Goal: Obtain resource: Download file/media

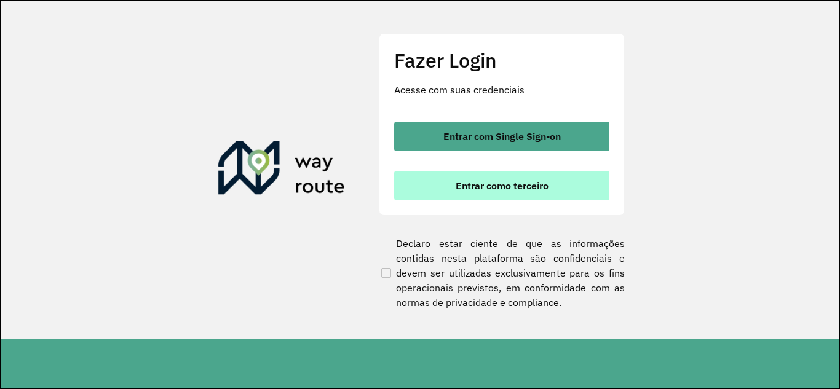
click at [490, 188] on span "Entrar como terceiro" at bounding box center [502, 186] width 93 height 10
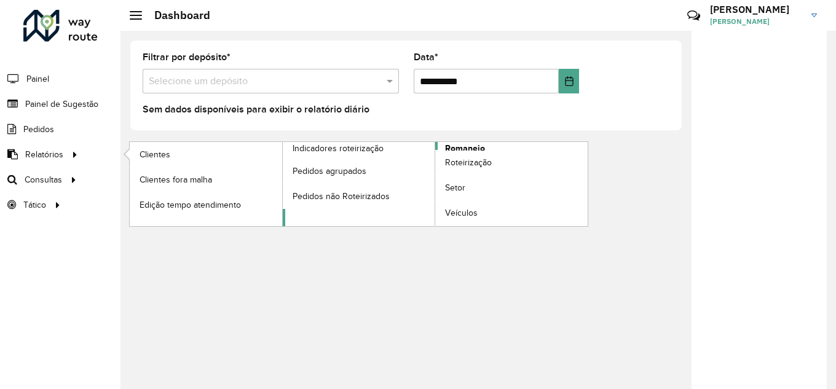
click at [466, 148] on span "Romaneio" at bounding box center [465, 148] width 40 height 13
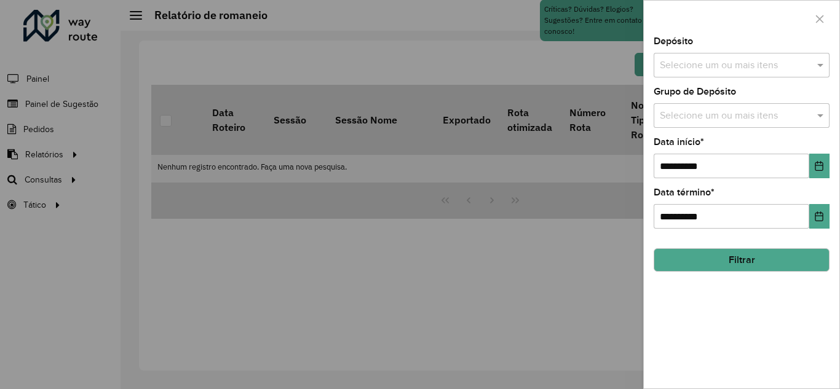
click at [739, 66] on input "text" at bounding box center [735, 65] width 157 height 15
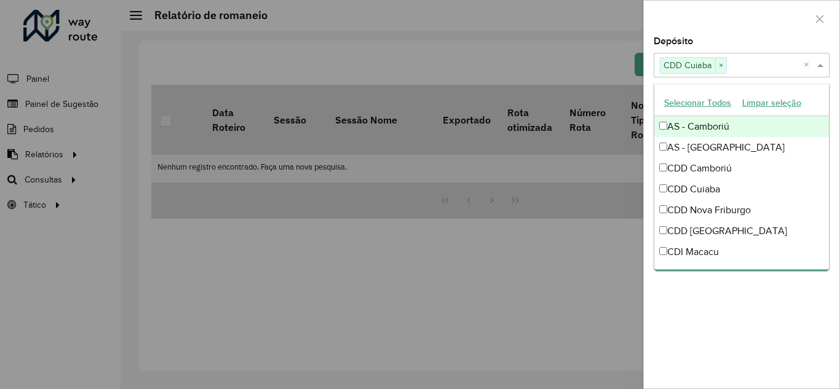
click at [820, 63] on span at bounding box center [821, 65] width 15 height 15
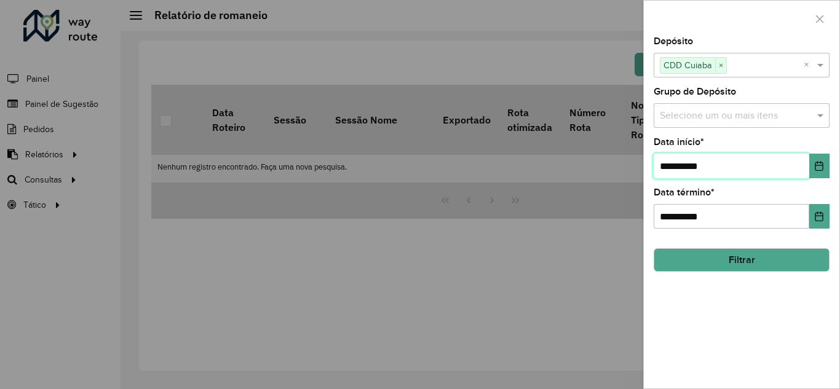
click at [688, 168] on input "**********" at bounding box center [732, 166] width 156 height 25
click at [820, 166] on icon "Choose Date" at bounding box center [820, 166] width 8 height 10
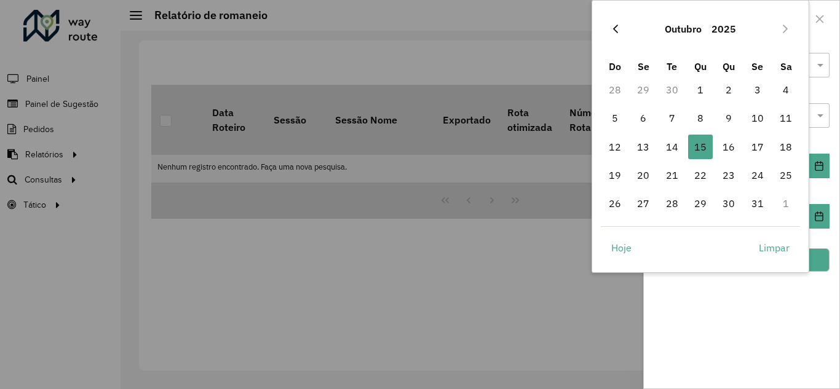
click at [618, 32] on icon "Previous Month" at bounding box center [616, 29] width 10 height 10
click at [620, 31] on icon "Previous Month" at bounding box center [616, 29] width 10 height 10
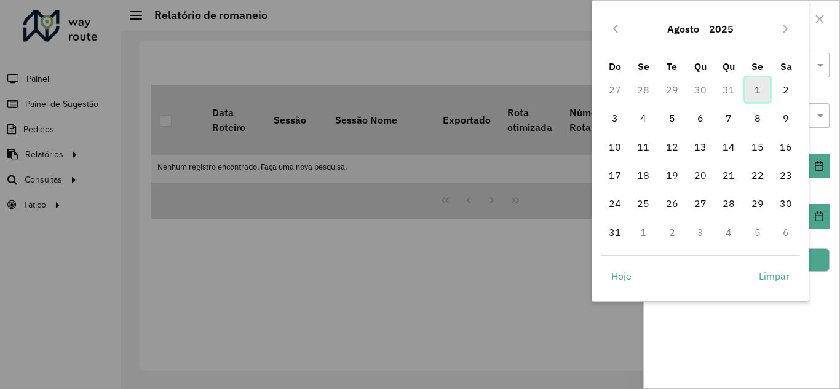
click at [747, 92] on span "1" at bounding box center [757, 89] width 25 height 25
type input "**********"
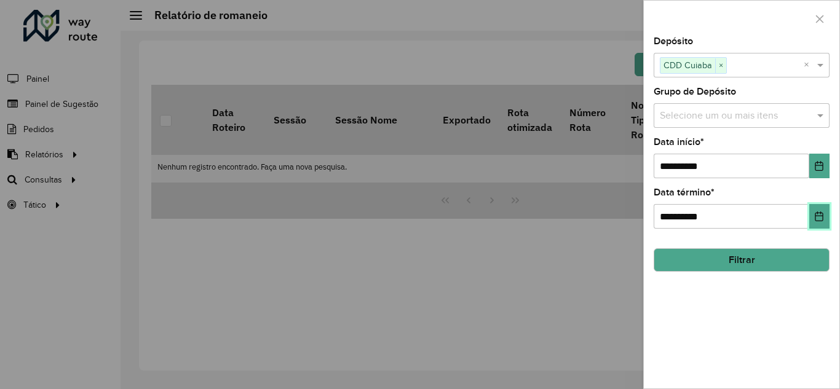
click at [821, 216] on icon "Choose Date" at bounding box center [819, 217] width 10 height 10
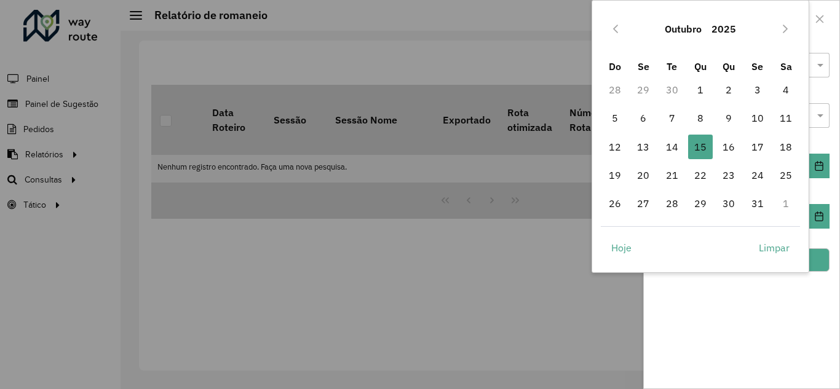
click at [604, 29] on div "Outubro 2025" at bounding box center [701, 28] width 200 height 39
click at [614, 26] on icon "Previous Month" at bounding box center [616, 29] width 10 height 10
click at [671, 202] on span "30" at bounding box center [672, 203] width 25 height 25
type input "**********"
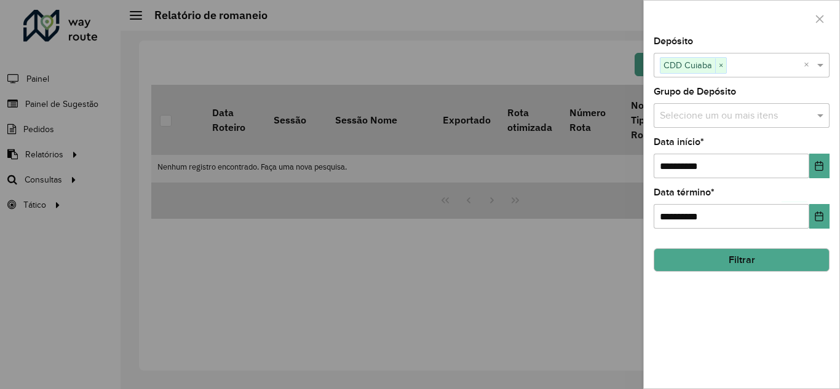
click at [737, 259] on button "Filtrar" at bounding box center [742, 259] width 176 height 23
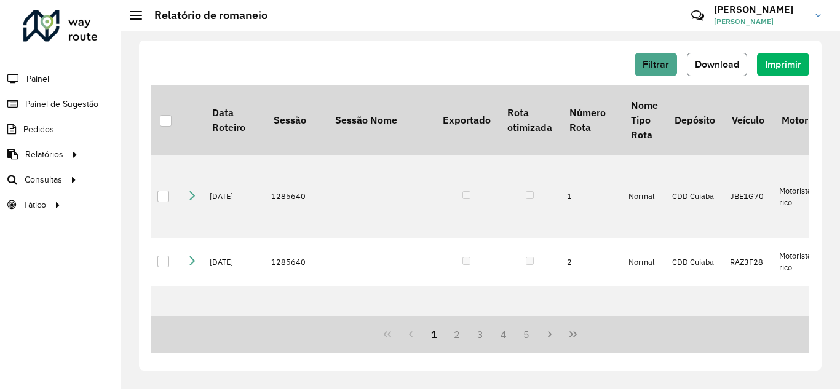
click at [710, 64] on span "Download" at bounding box center [717, 64] width 44 height 10
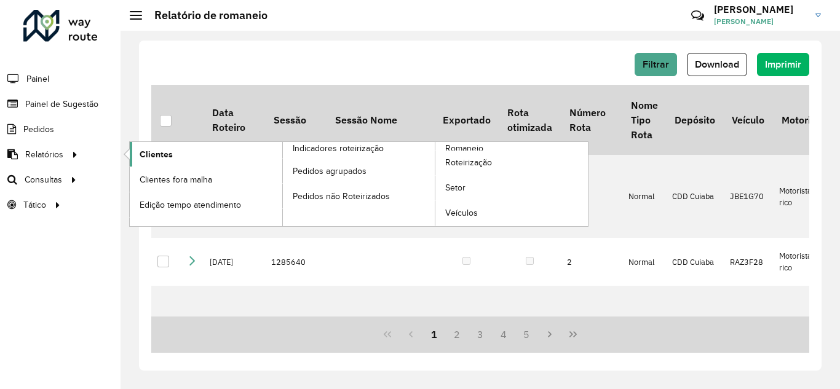
click at [169, 155] on span "Clientes" at bounding box center [156, 154] width 33 height 13
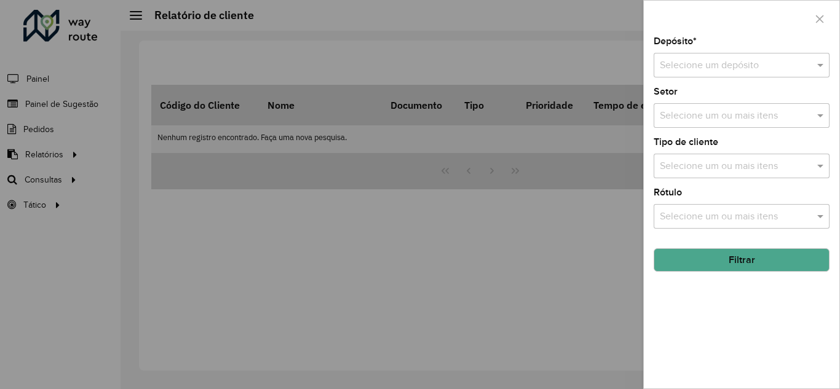
click at [721, 71] on input "text" at bounding box center [729, 65] width 139 height 15
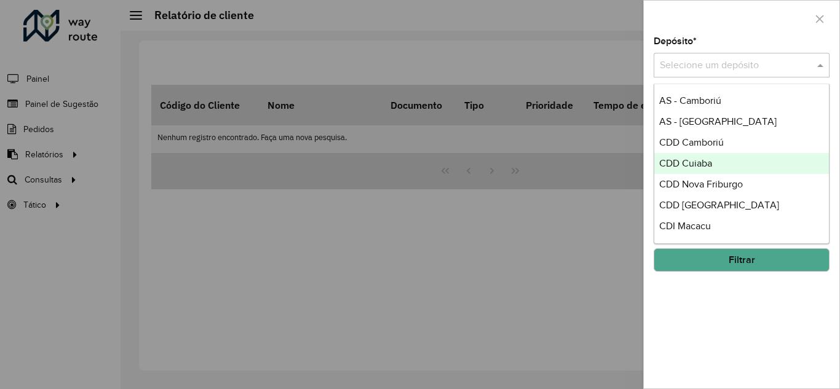
click at [696, 165] on span "CDD Cuiaba" at bounding box center [685, 163] width 53 height 10
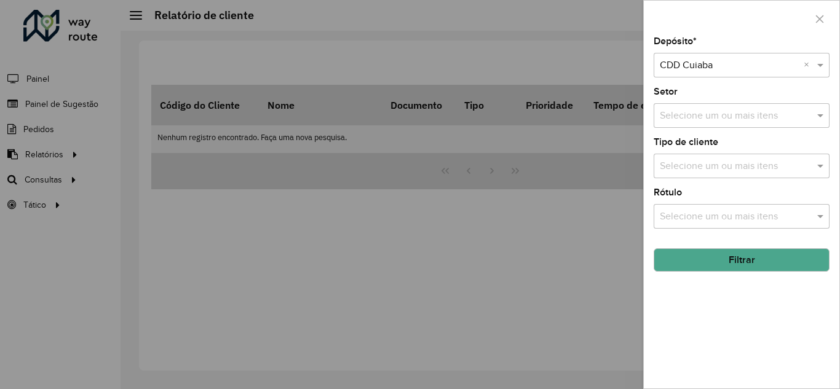
click at [713, 260] on button "Filtrar" at bounding box center [742, 259] width 176 height 23
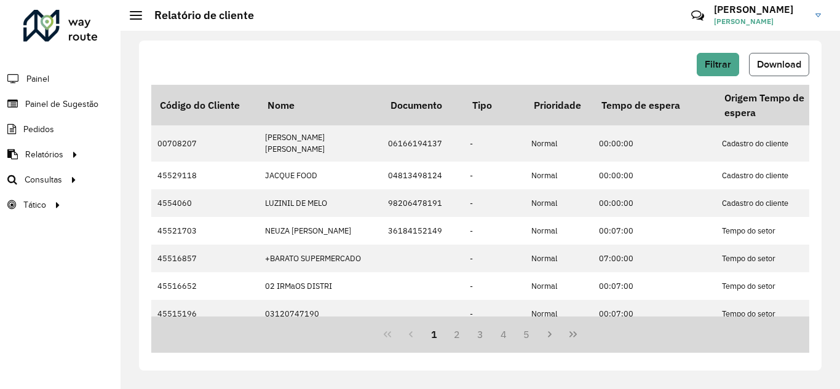
click at [761, 67] on span "Download" at bounding box center [779, 64] width 44 height 10
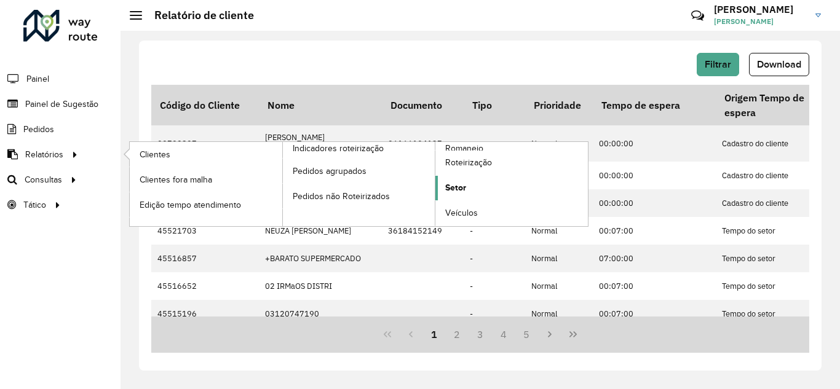
click at [459, 184] on span "Setor" at bounding box center [455, 187] width 21 height 13
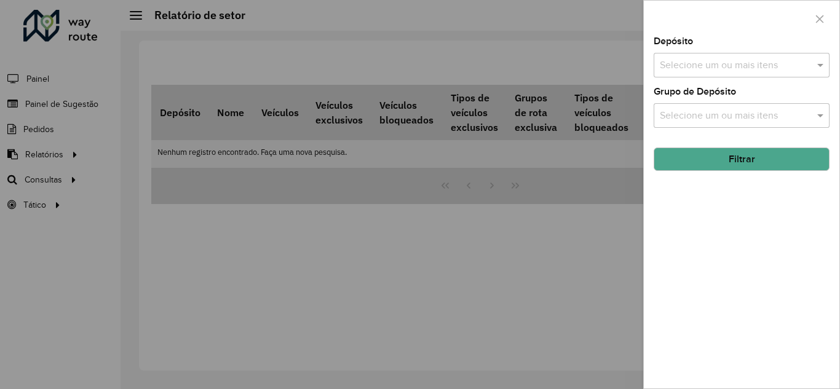
click at [715, 65] on input "text" at bounding box center [735, 65] width 157 height 15
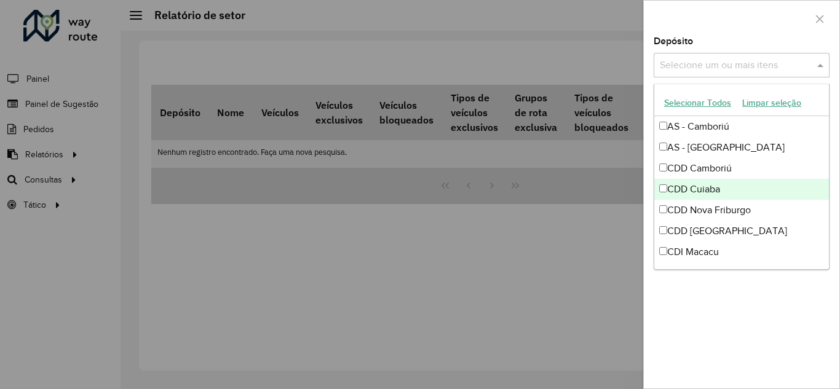
click at [675, 189] on div "CDD Cuiaba" at bounding box center [741, 189] width 175 height 21
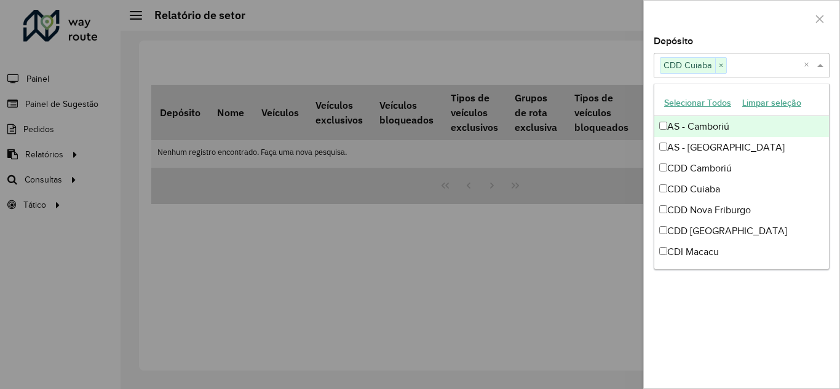
click at [776, 36] on div at bounding box center [742, 19] width 196 height 36
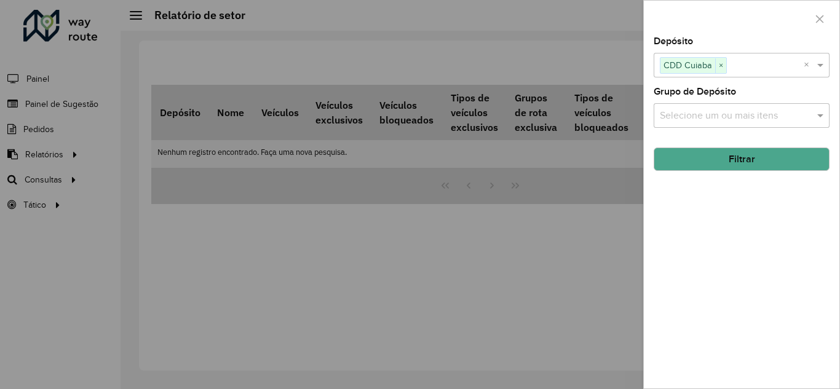
click at [728, 161] on button "Filtrar" at bounding box center [742, 159] width 176 height 23
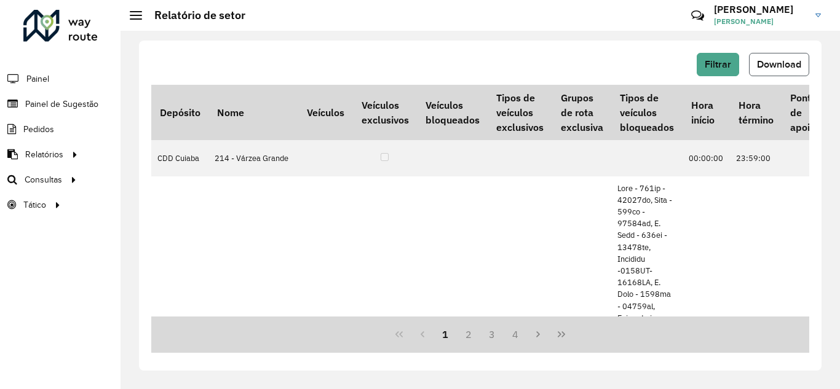
click at [771, 66] on span "Download" at bounding box center [779, 64] width 44 height 10
